Goal: Check status: Check status

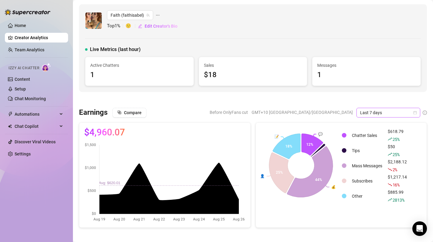
click at [417, 111] on icon "calendar" at bounding box center [415, 113] width 4 height 4
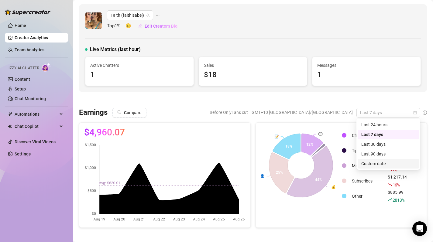
click at [375, 164] on div "Custom date" at bounding box center [388, 163] width 54 height 7
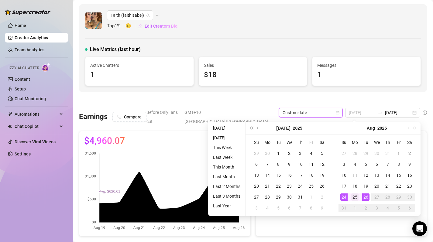
type input "[DATE]"
click at [354, 197] on div "25" at bounding box center [354, 197] width 7 height 7
type input "[DATE]"
drag, startPoint x: 371, startPoint y: 196, endPoint x: 365, endPoint y: 197, distance: 5.6
click at [365, 197] on td "26" at bounding box center [365, 197] width 11 height 11
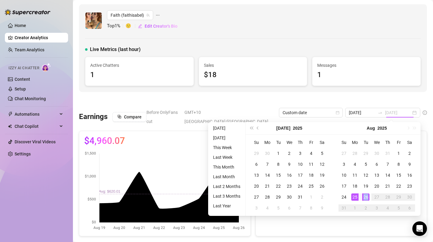
type input "[DATE]"
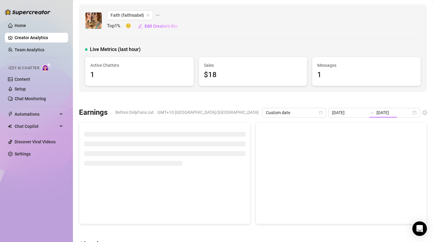
click at [365, 197] on div at bounding box center [381, 173] width 81 height 91
